Goal: Check status

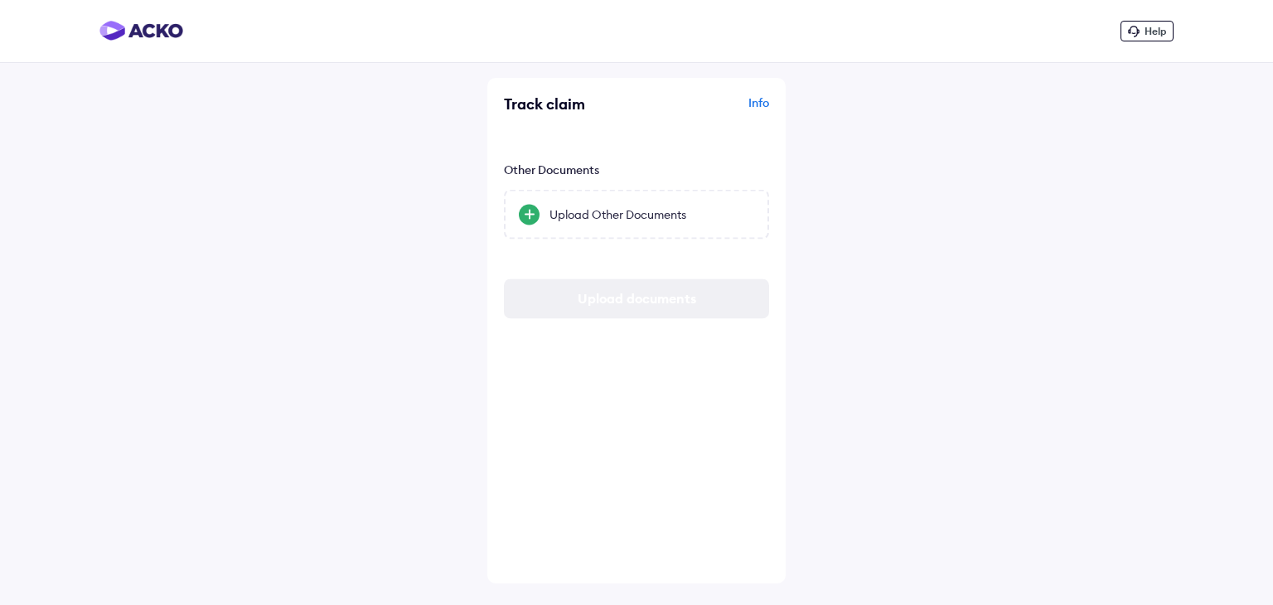
click at [683, 206] on div "Upload Other Documents" at bounding box center [652, 212] width 205 height 17
click at [0, 0] on input "Upload Other Documents" at bounding box center [0, 0] width 0 height 0
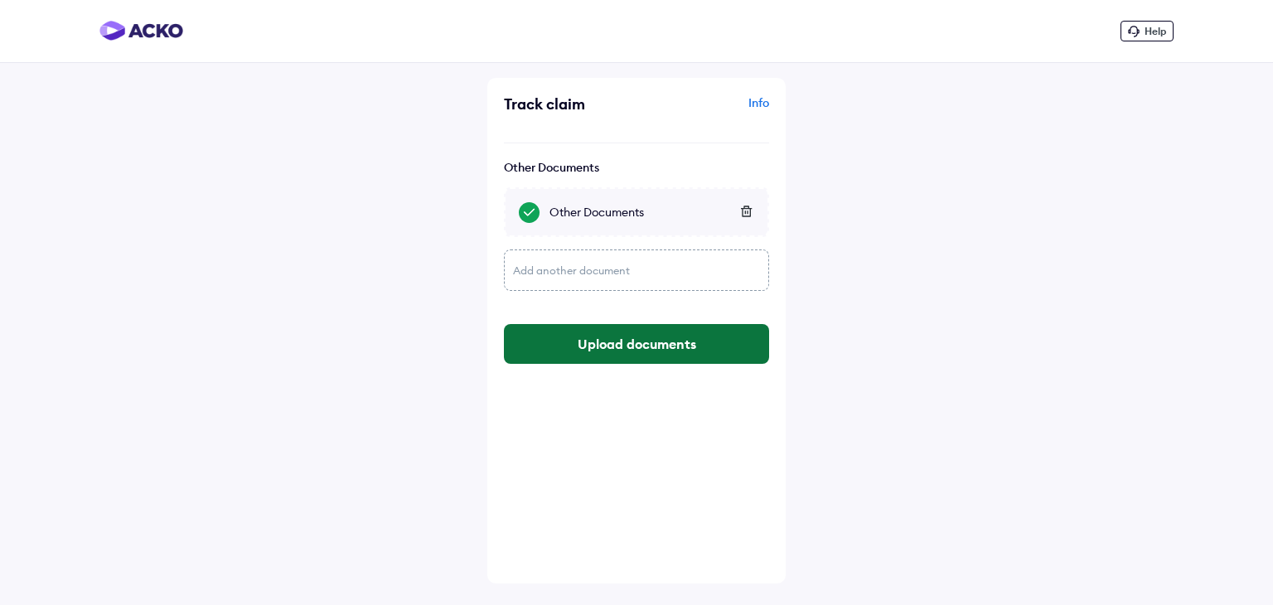
click at [662, 337] on button "Upload documents" at bounding box center [636, 344] width 265 height 40
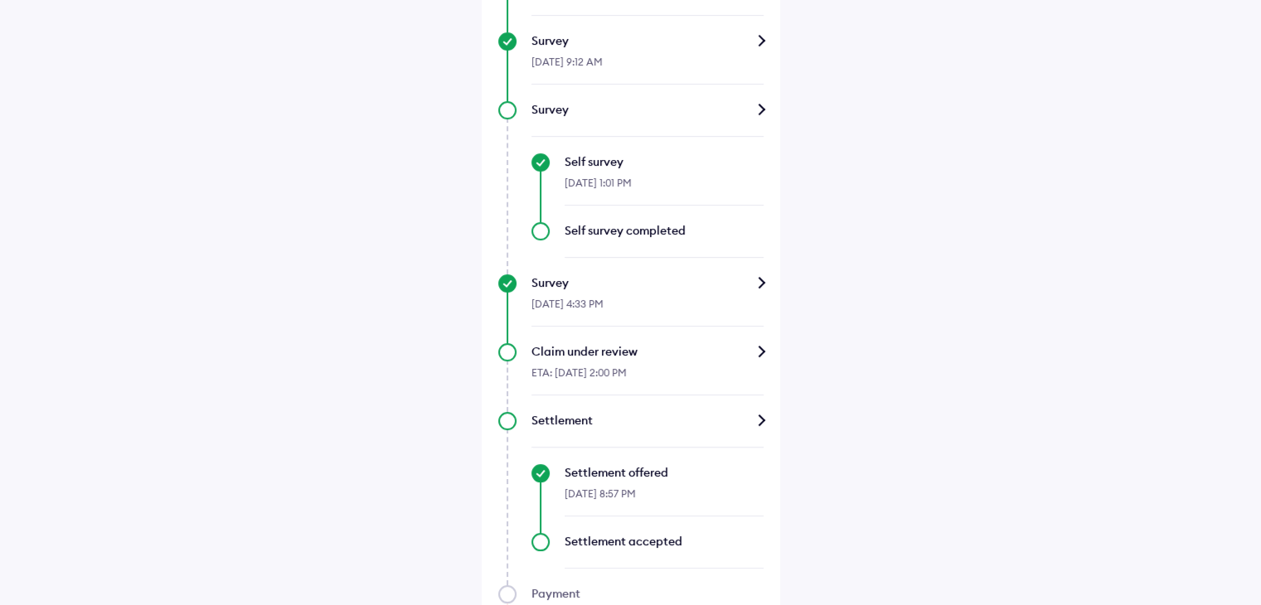
scroll to position [932, 0]
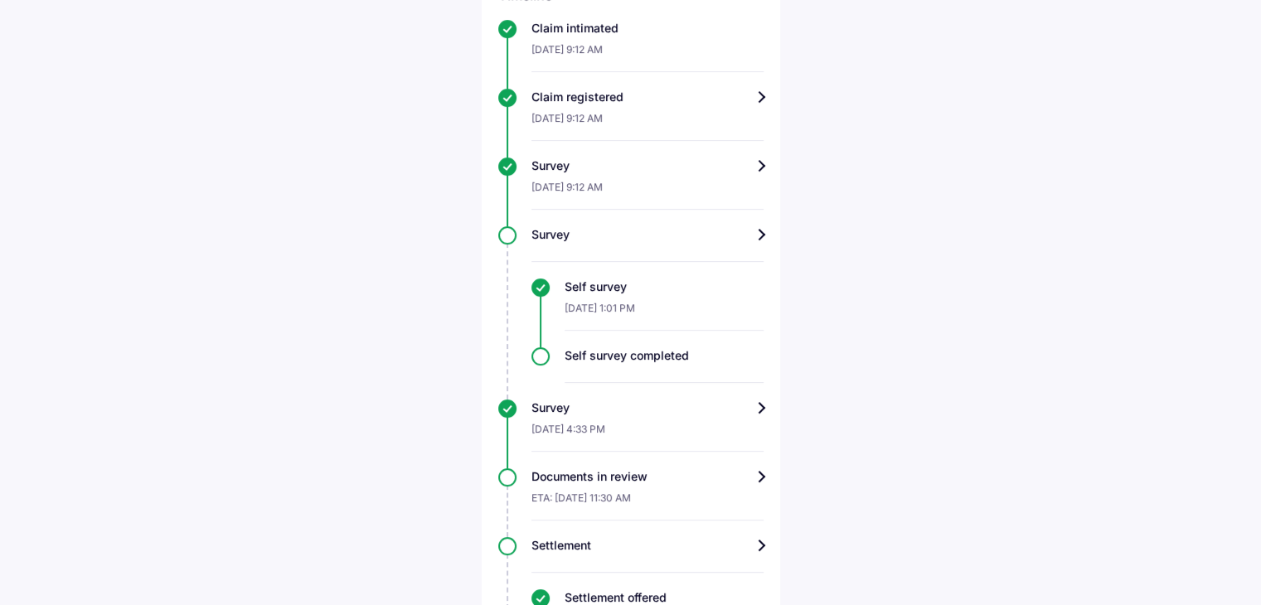
scroll to position [734, 0]
